Goal: Information Seeking & Learning: Learn about a topic

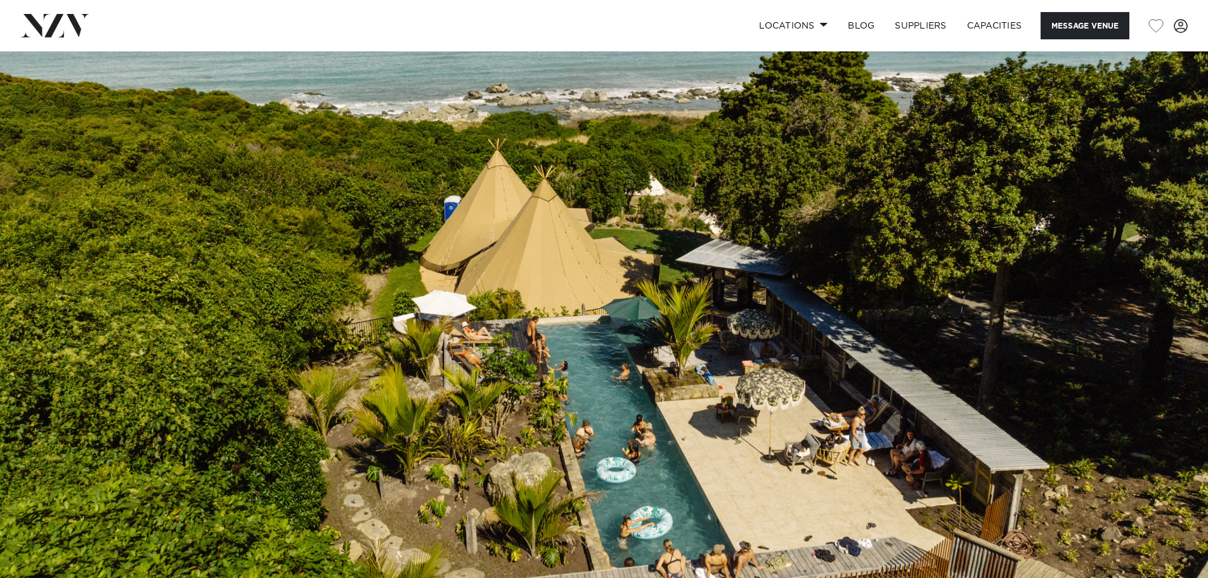
click at [765, 261] on img at bounding box center [604, 334] width 1208 height 566
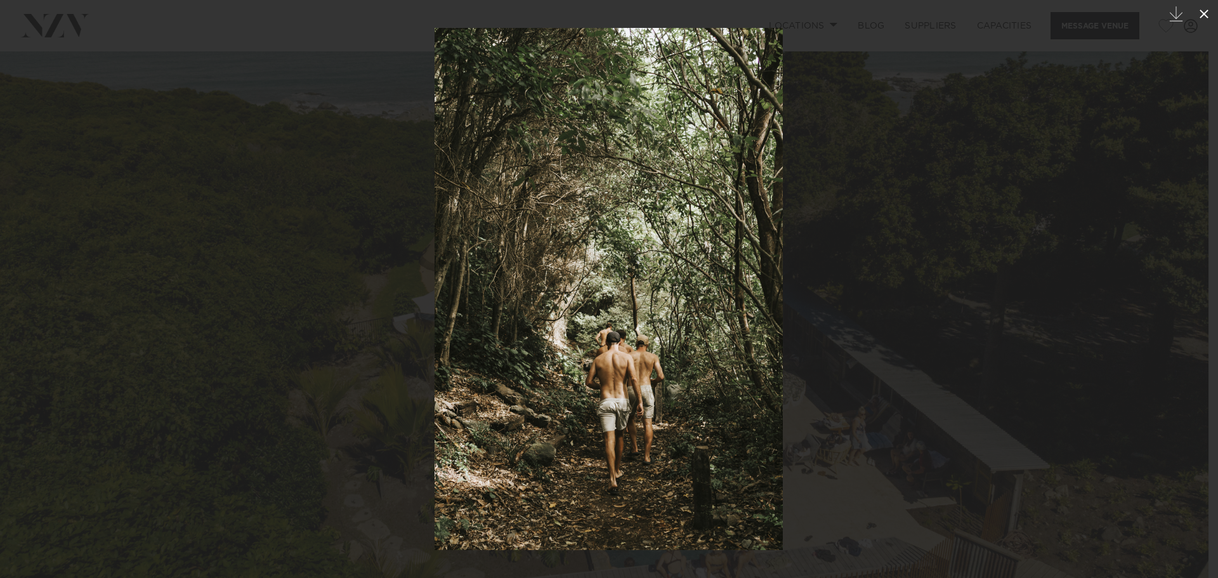
click at [1207, 8] on icon at bounding box center [1203, 13] width 15 height 15
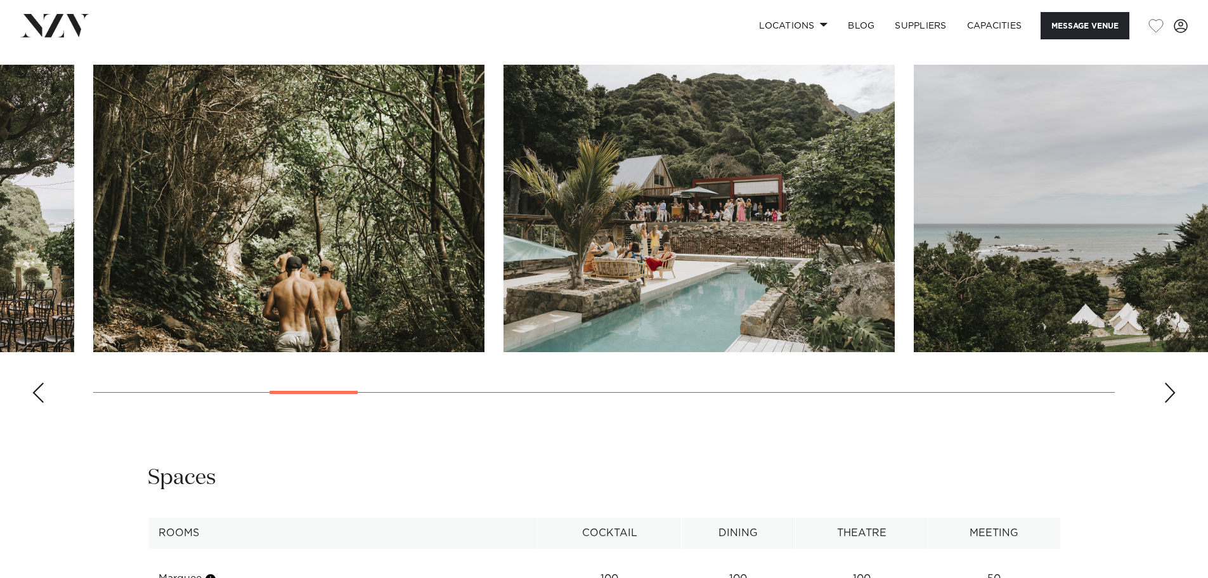
scroll to position [1268, 0]
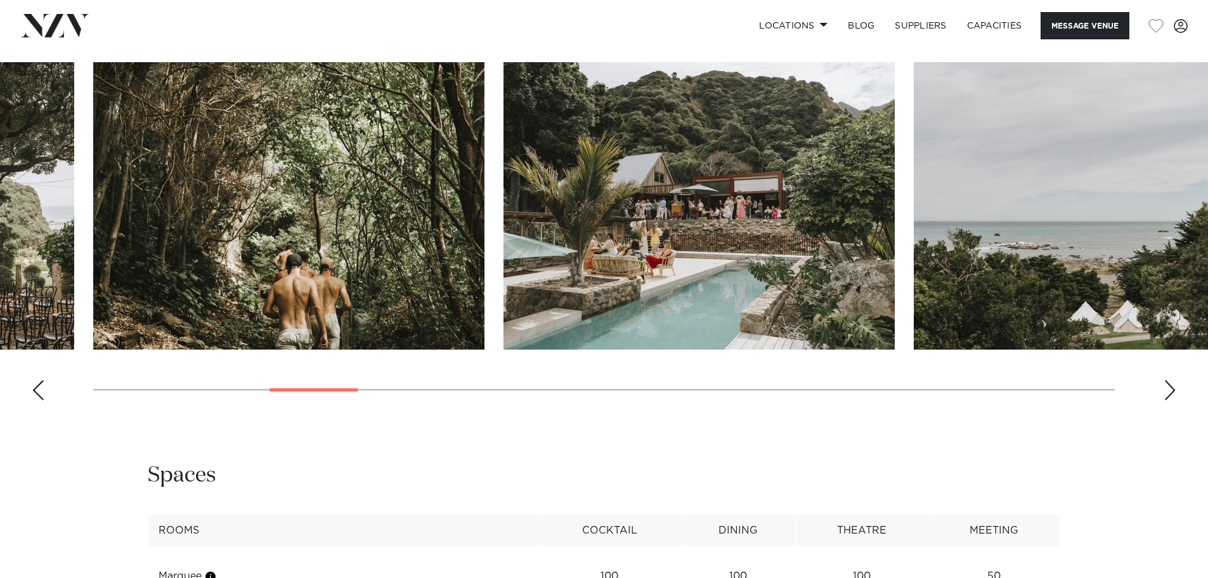
click at [38, 391] on div "Previous slide" at bounding box center [38, 390] width 13 height 20
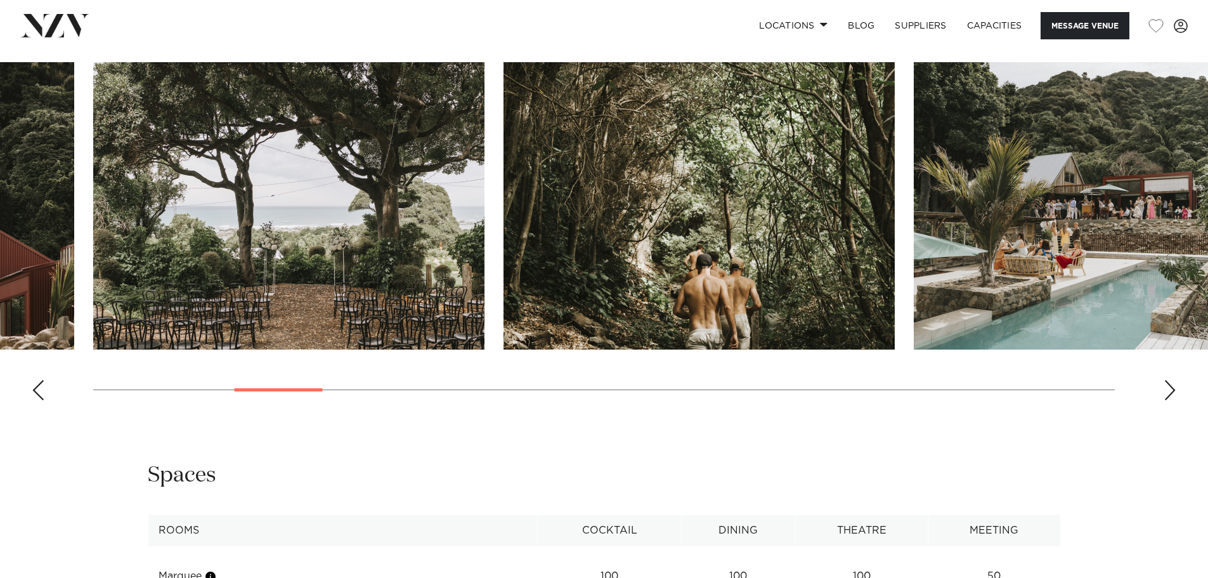
click at [38, 391] on div "Previous slide" at bounding box center [38, 390] width 13 height 20
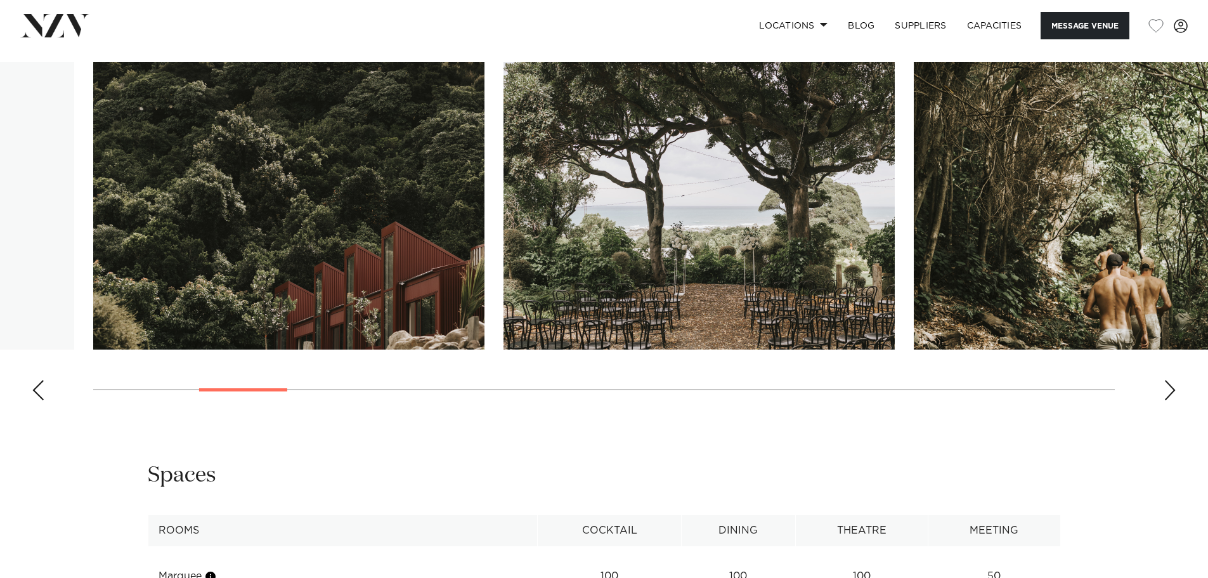
click at [38, 391] on div "Previous slide" at bounding box center [38, 390] width 13 height 20
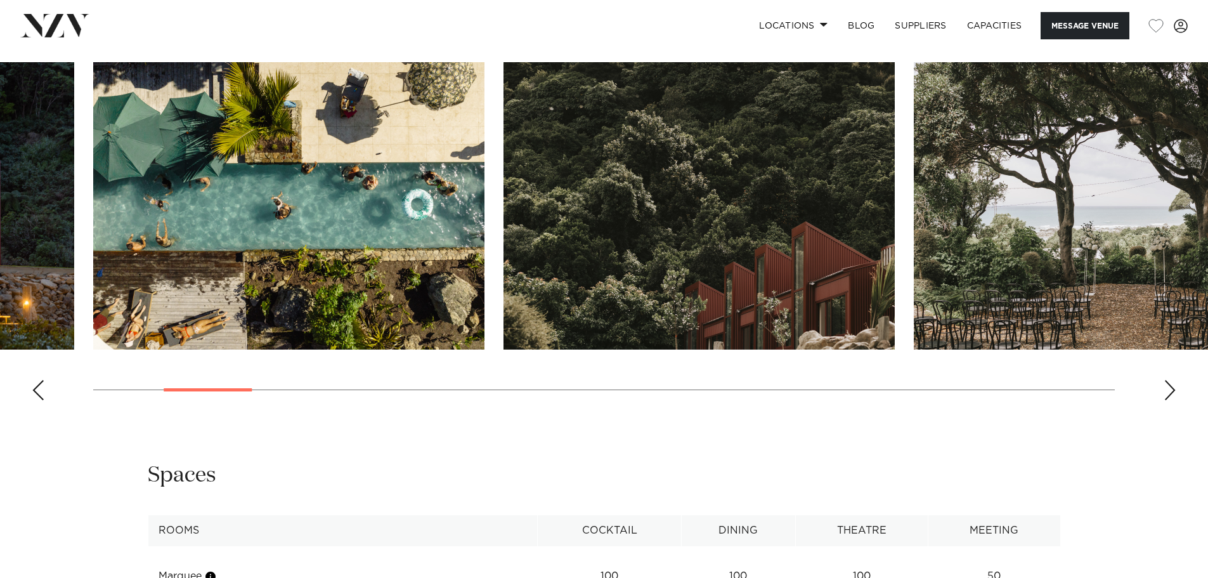
click at [38, 391] on div "Previous slide" at bounding box center [38, 390] width 13 height 20
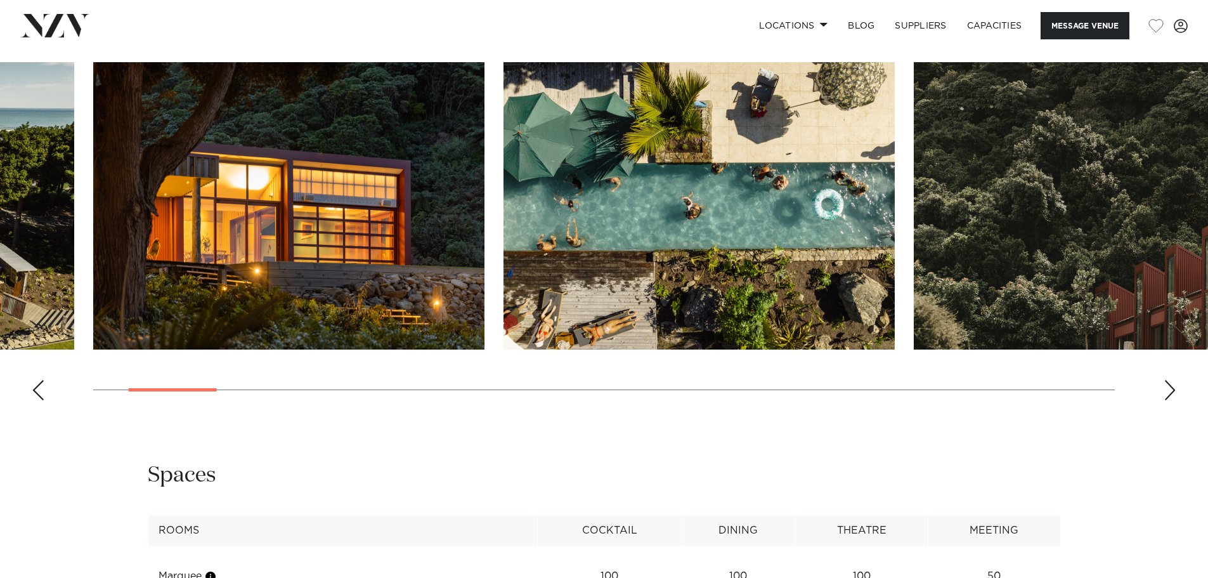
click at [38, 391] on div "Previous slide" at bounding box center [38, 390] width 13 height 20
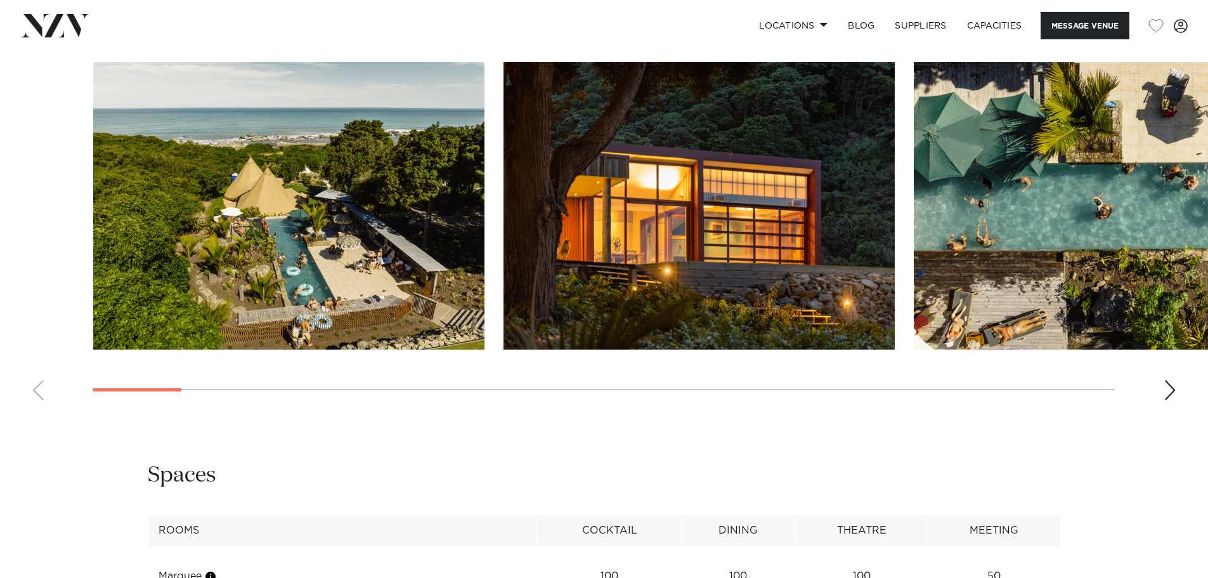
click at [38, 391] on swiper-container at bounding box center [604, 236] width 1208 height 348
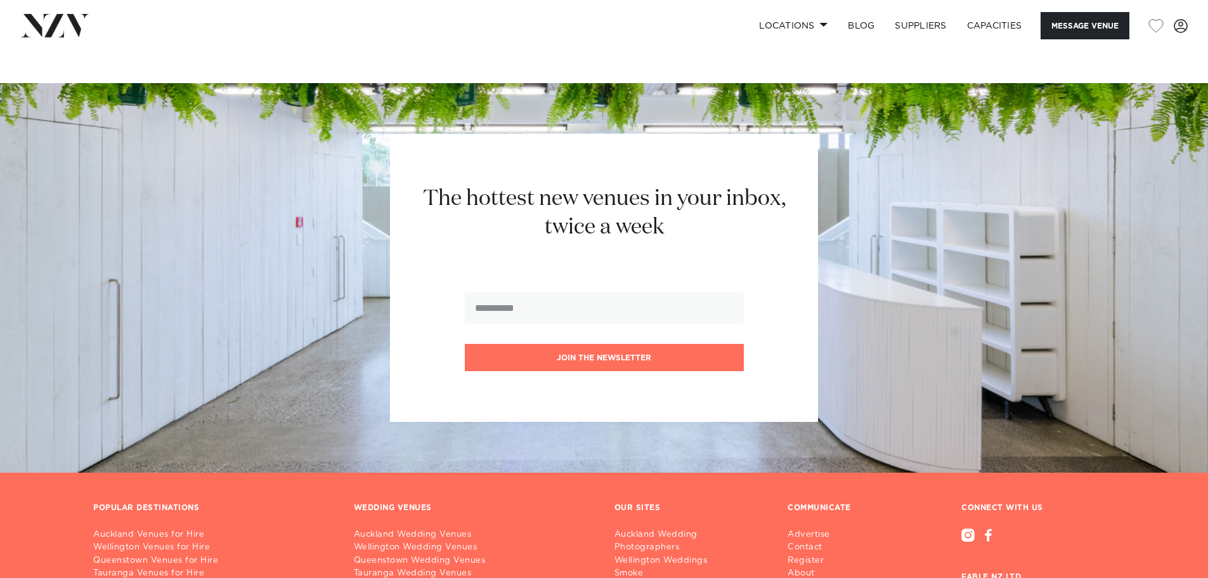
scroll to position [2689, 0]
